Goal: Transaction & Acquisition: Subscribe to service/newsletter

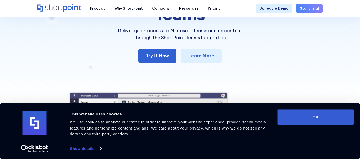
scroll to position [71, 0]
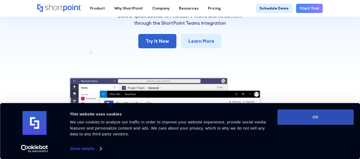
click at [314, 124] on button "OK" at bounding box center [315, 117] width 76 height 15
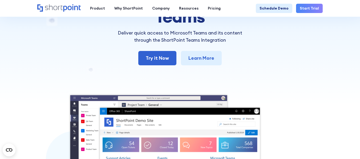
scroll to position [53, 0]
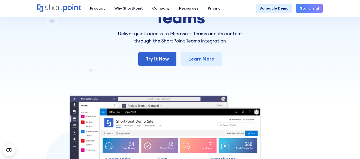
click at [311, 7] on link "Start Trial" at bounding box center [309, 8] width 27 height 9
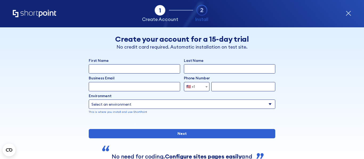
click at [126, 66] on input "First Name" at bounding box center [134, 68] width 91 height 9
type input "Constantinos"
type input "Craig"
type input "kings1ze421@gmail.com"
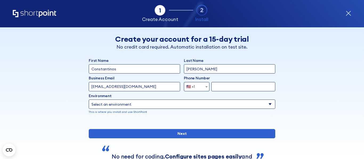
type input "4256383193"
click at [184, 80] on div "Phone Number Afghanistan (+93) Albania (+355) Algeria (+213) American Samoa (+1…" at bounding box center [229, 84] width 91 height 16
click at [196, 85] on span "🇺🇸 +1" at bounding box center [192, 86] width 16 height 9
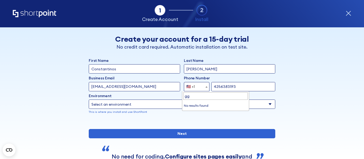
drag, startPoint x: 188, startPoint y: 95, endPoint x: 169, endPoint y: 97, distance: 19.2
click at [171, 97] on body "Microsoft Graph API Connection -782 Days -16 Hours -43 Minutes -4 Seconds Until…" at bounding box center [182, 79] width 364 height 159
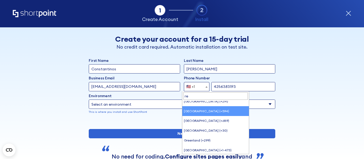
scroll to position [71, 0]
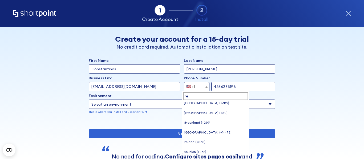
type input "re"
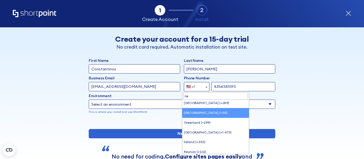
select select "+30"
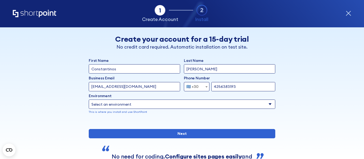
drag, startPoint x: 240, startPoint y: 87, endPoint x: 181, endPoint y: 82, distance: 59.5
click at [189, 82] on div "Afghanistan (+93) Albania (+355) Algeria (+213) American Samoa (+1-684) Andorra…" at bounding box center [229, 86] width 91 height 9
type input "6972485947"
click at [141, 104] on select "Select an environment Microsoft 365 SharePoint Online SharePoint Subscription E…" at bounding box center [182, 104] width 186 height 9
select select "Microsoft 365"
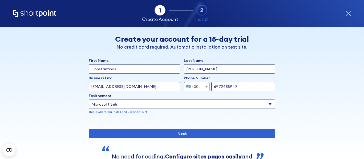
click at [89, 100] on select "Select an environment Microsoft 365 SharePoint Online SharePoint Subscription E…" at bounding box center [182, 104] width 186 height 9
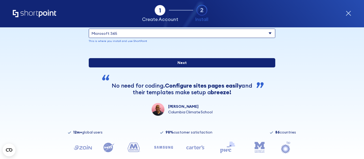
click at [163, 68] on input "Next" at bounding box center [182, 62] width 186 height 9
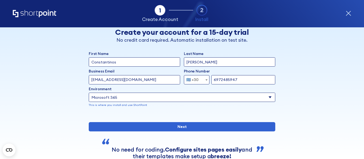
scroll to position [2, 0]
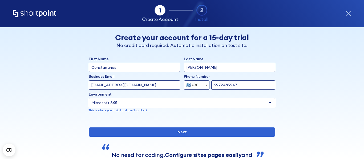
drag, startPoint x: 137, startPoint y: 81, endPoint x: 45, endPoint y: 83, distance: 92.4
click at [39, 83] on div "Back Back Create your account for a 15-day trial No credit card required. Autom…" at bounding box center [181, 106] width 285 height 160
type input "constantinoscraig@gmail.com"
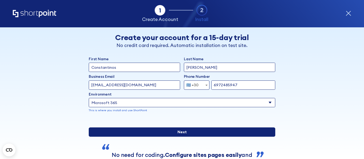
click at [173, 137] on input "Next" at bounding box center [182, 132] width 186 height 9
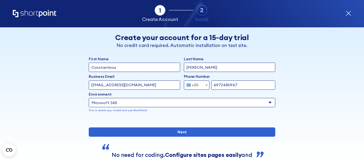
click at [305, 107] on div "Back Back Create your account for a 15-day trial No credit card required. Autom…" at bounding box center [181, 106] width 285 height 160
